Goal: Use online tool/utility

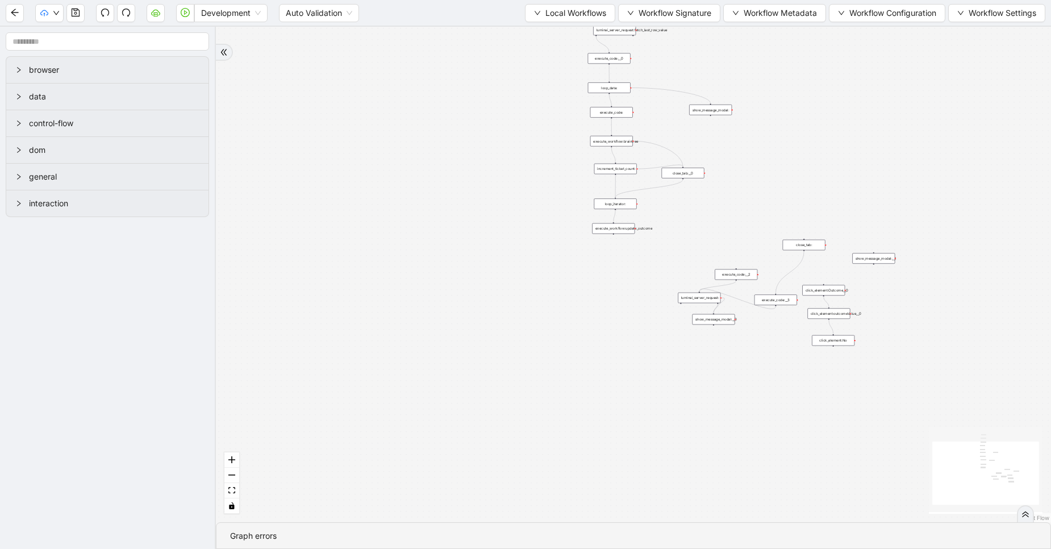
click at [328, 44] on div "trigger execute_workflow:ethoca execute_workflow:braintree click_element:Outcom…" at bounding box center [633, 274] width 835 height 495
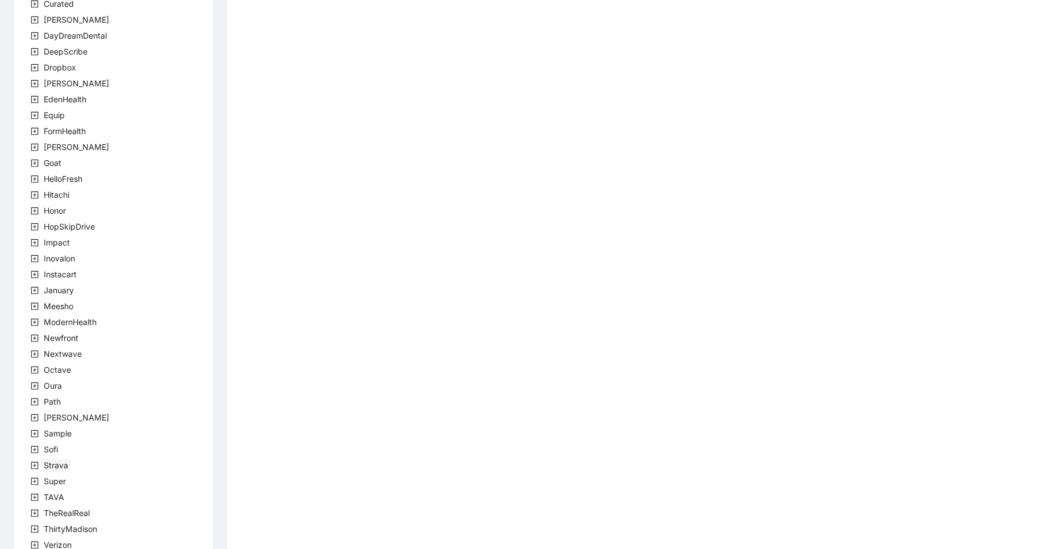
scroll to position [187, 0]
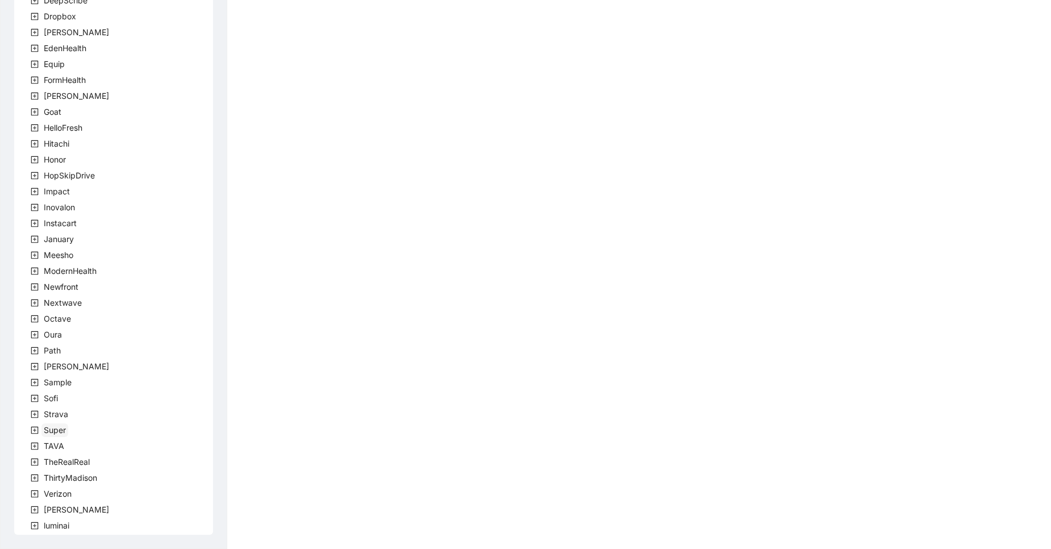
click at [56, 427] on span "Super" at bounding box center [55, 430] width 22 height 10
click at [57, 444] on span "team" at bounding box center [66, 446] width 19 height 10
click at [83, 477] on span "SuperTeam" at bounding box center [92, 478] width 42 height 10
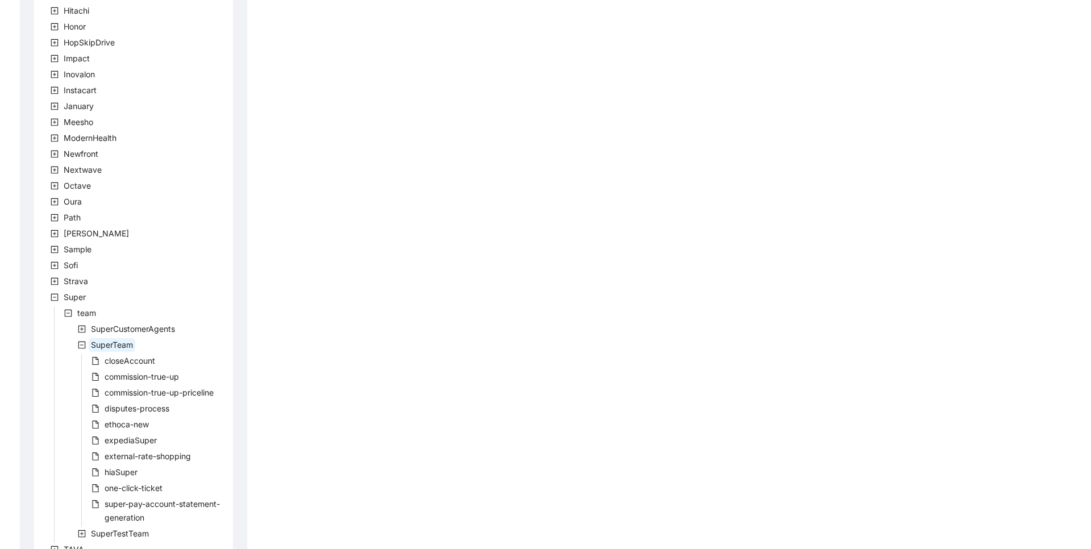
scroll to position [324, 0]
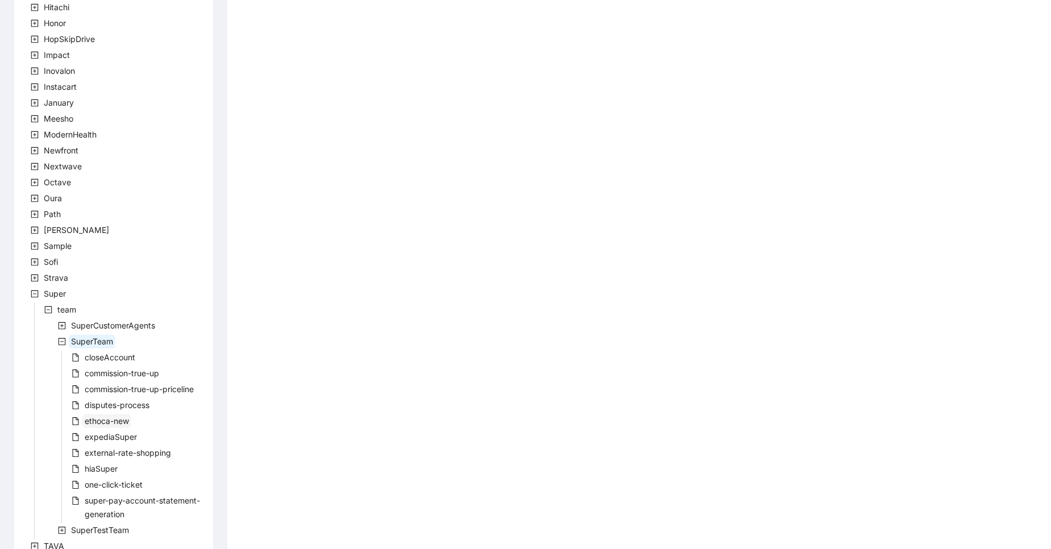
click at [123, 427] on span "ethoca-new" at bounding box center [106, 421] width 49 height 14
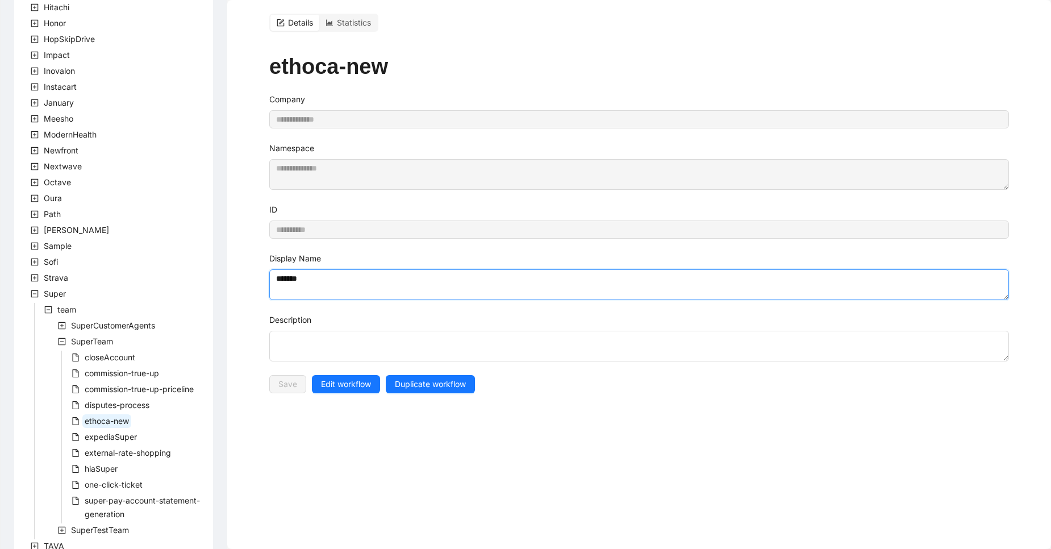
click at [304, 281] on textarea "******" at bounding box center [639, 284] width 740 height 31
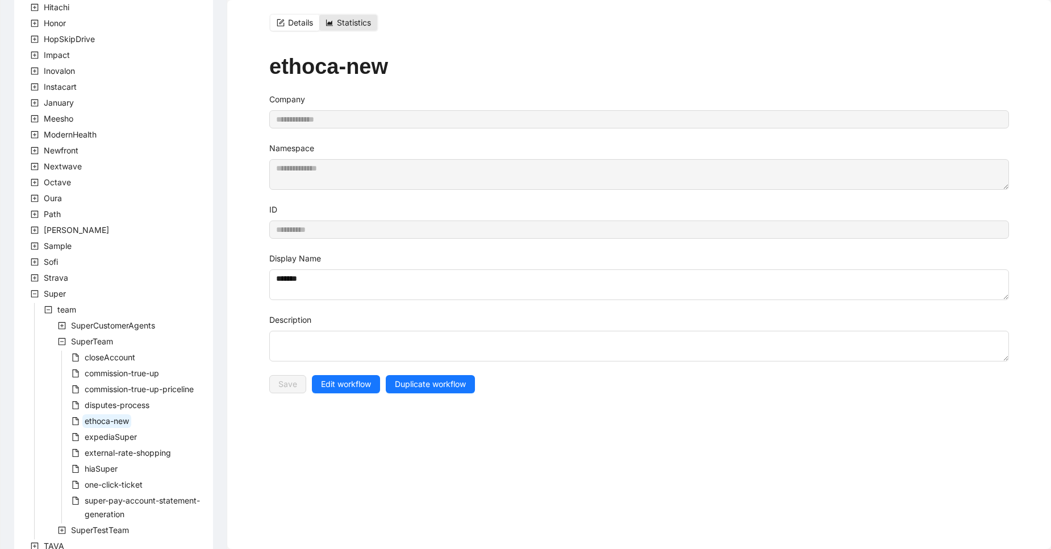
click at [362, 26] on span "Statistics" at bounding box center [354, 23] width 34 height 10
click at [358, 22] on span "Statistics" at bounding box center [354, 23] width 34 height 10
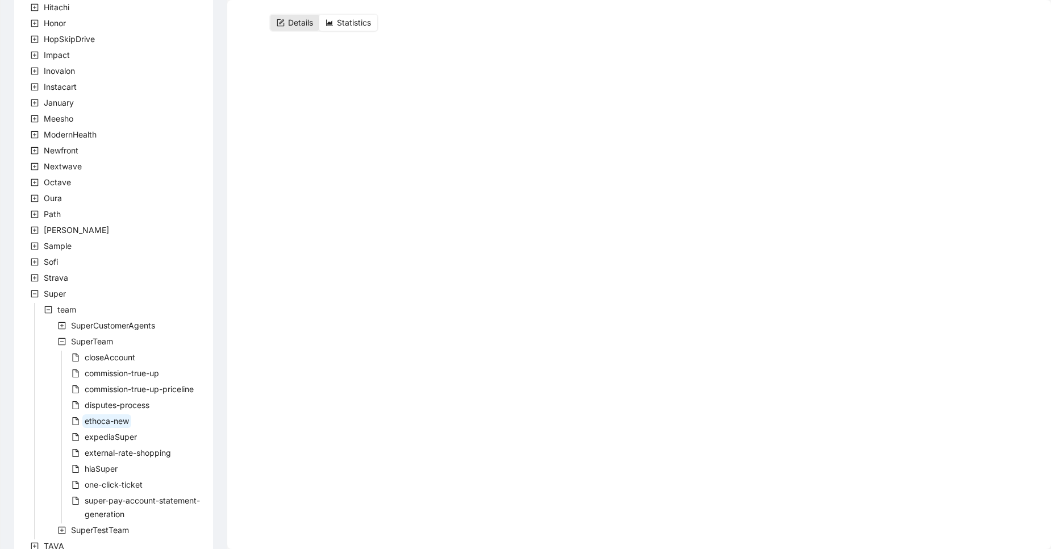
click at [305, 27] on span "Details" at bounding box center [300, 23] width 25 height 10
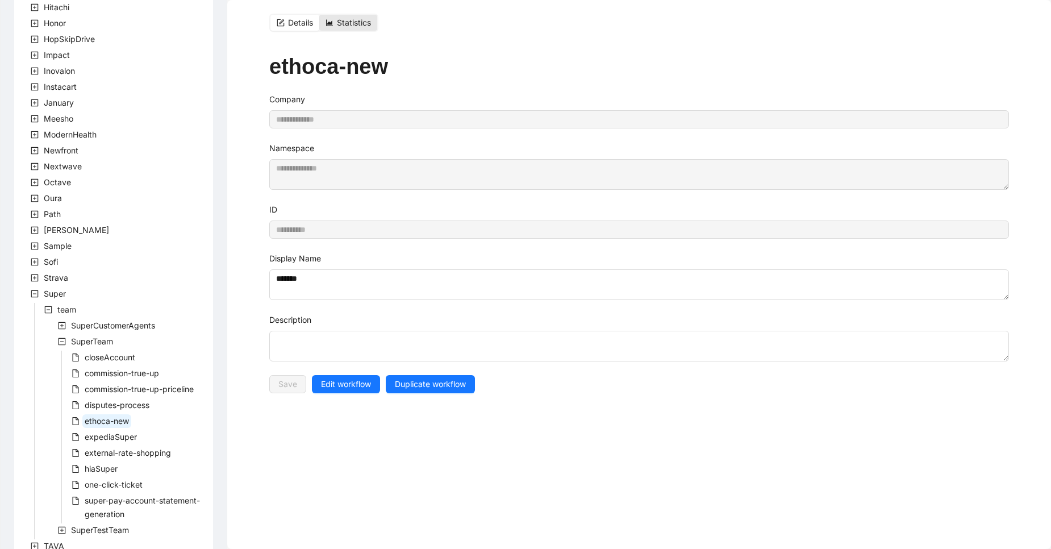
click at [345, 22] on span "Statistics" at bounding box center [354, 23] width 34 height 10
